Goal: Task Accomplishment & Management: Use online tool/utility

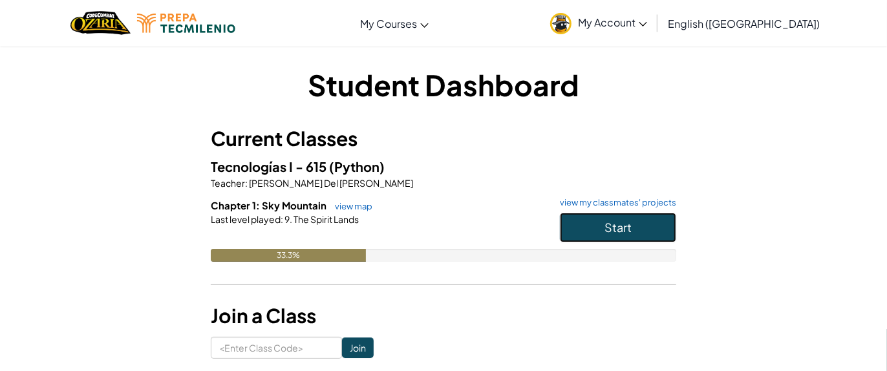
click at [596, 230] on button "Start" at bounding box center [618, 228] width 116 height 30
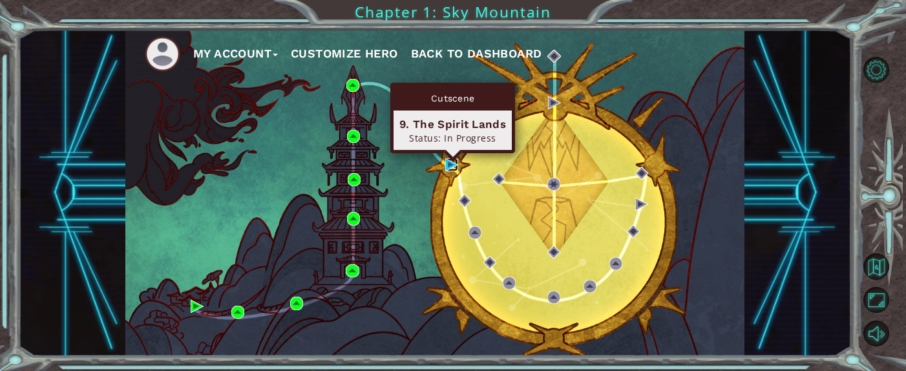
click at [445, 158] on img at bounding box center [451, 164] width 13 height 13
